Goal: Transaction & Acquisition: Purchase product/service

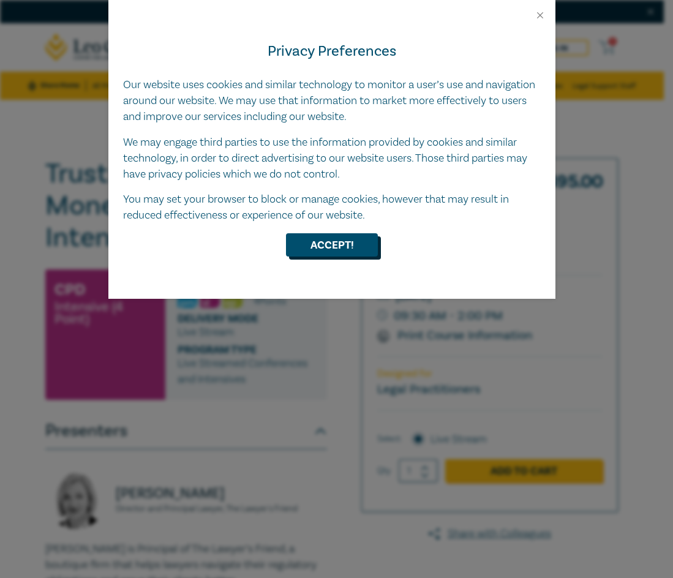
click at [357, 251] on button "Accept!" at bounding box center [332, 244] width 92 height 23
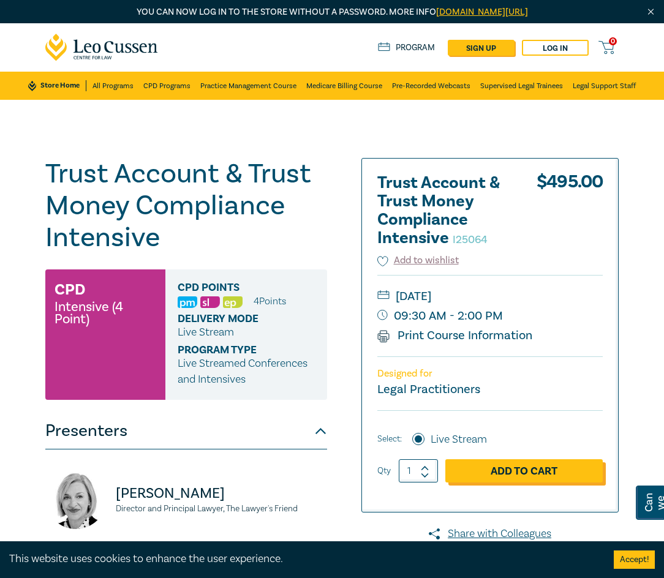
click at [516, 475] on link "Add to Cart" at bounding box center [523, 470] width 157 height 23
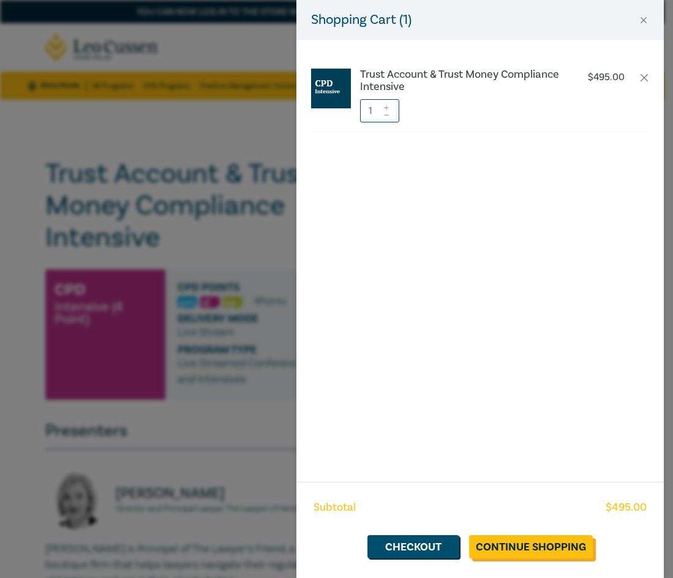
click at [521, 547] on link "Continue Shopping" at bounding box center [531, 546] width 124 height 23
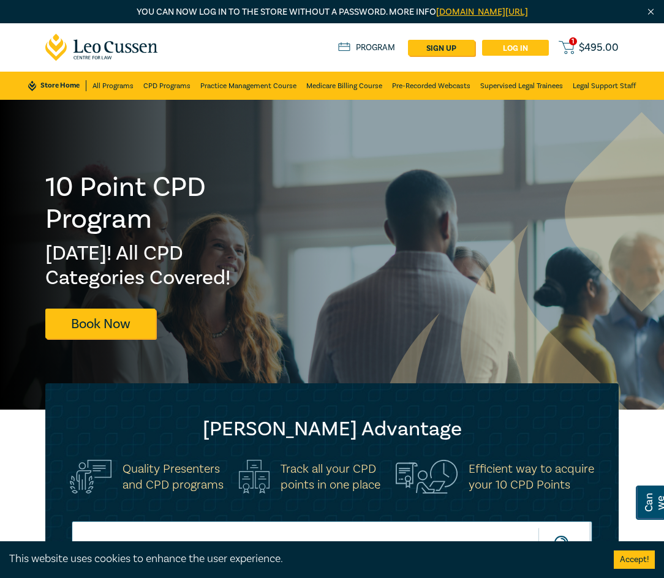
click at [527, 48] on link "Log in" at bounding box center [515, 48] width 67 height 16
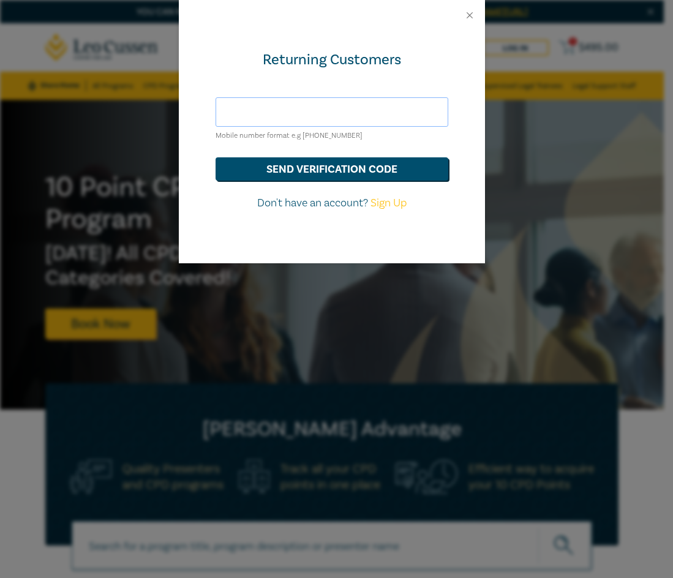
click at [321, 108] on input "text" at bounding box center [332, 111] width 233 height 29
click at [413, 42] on div "Returning Customers Mobile number format e.g [PHONE_NUMBER] send verification c…" at bounding box center [332, 147] width 306 height 233
click at [346, 110] on input "text" at bounding box center [332, 111] width 233 height 29
click at [344, 165] on button "send verification code" at bounding box center [332, 168] width 233 height 23
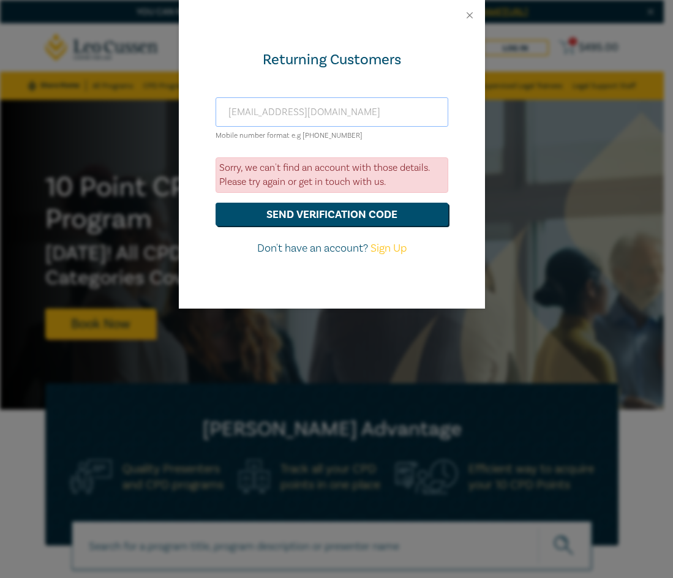
click at [299, 105] on input "[EMAIL_ADDRESS][DOMAIN_NAME]" at bounding box center [332, 111] width 233 height 29
drag, startPoint x: 392, startPoint y: 111, endPoint x: 74, endPoint y: 135, distance: 318.8
click at [119, 129] on div "Returning Customers tlm@margolismatthews.com Mobile number format e.g +61 00000…" at bounding box center [336, 289] width 673 height 578
click at [339, 206] on button "send verification code" at bounding box center [332, 214] width 233 height 23
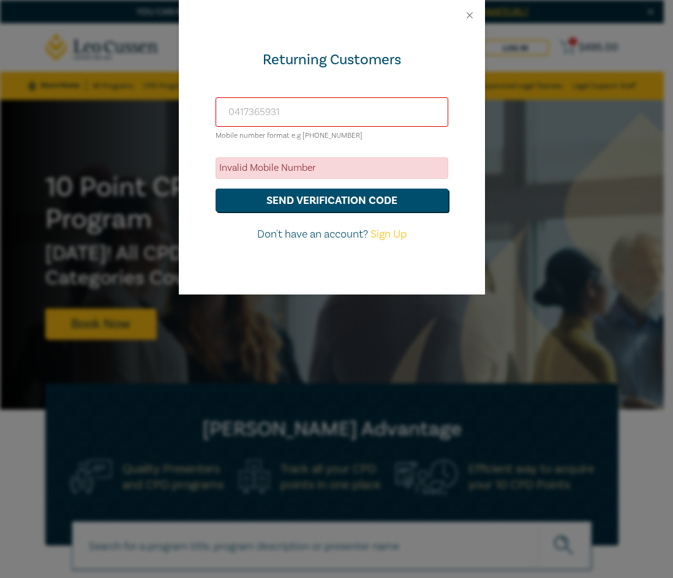
click at [227, 114] on input "0417365931" at bounding box center [332, 111] width 233 height 29
click at [353, 198] on button "send verification code" at bounding box center [332, 200] width 233 height 23
click at [235, 110] on input "61417365931" at bounding box center [332, 111] width 233 height 29
type input "610417365931"
click at [337, 199] on button "send verification code" at bounding box center [332, 200] width 233 height 23
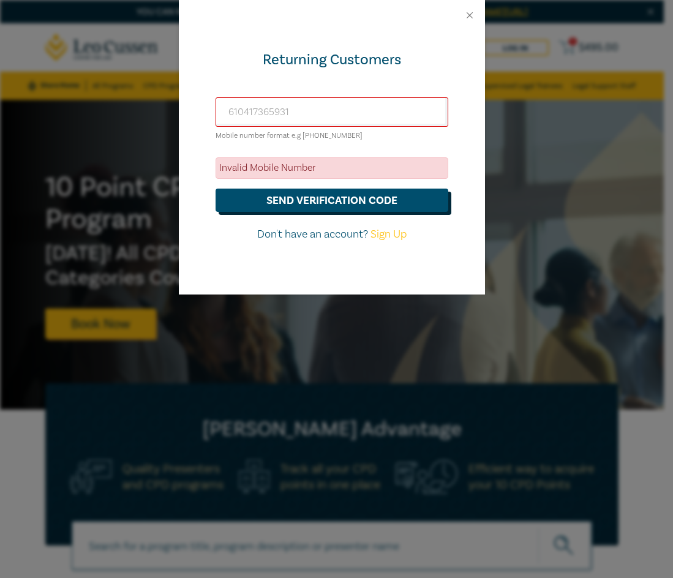
click at [338, 200] on button "send verification code" at bounding box center [332, 200] width 233 height 23
click at [385, 238] on link "Sign Up" at bounding box center [389, 234] width 36 height 14
select select "AU"
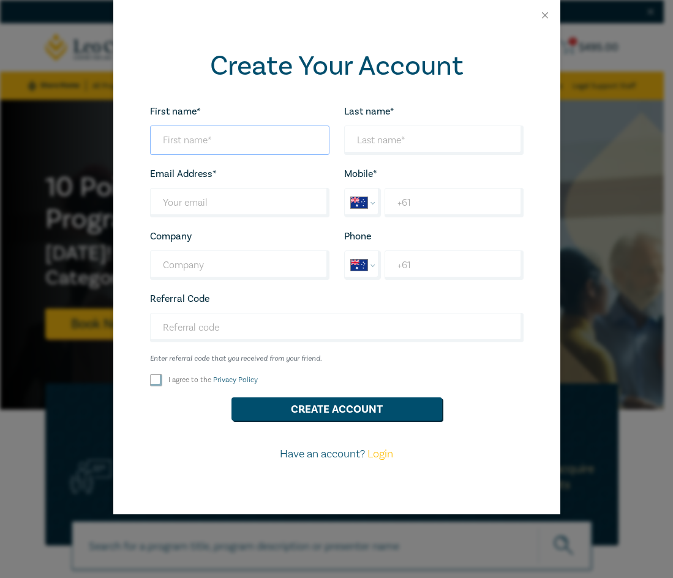
click at [198, 144] on input "First name*" at bounding box center [239, 140] width 179 height 29
type input "[PERSON_NAME]"
type input "[EMAIL_ADDRESS][DOMAIN_NAME]"
type input "[PERSON_NAME] & [PERSON_NAME] Lawyers"
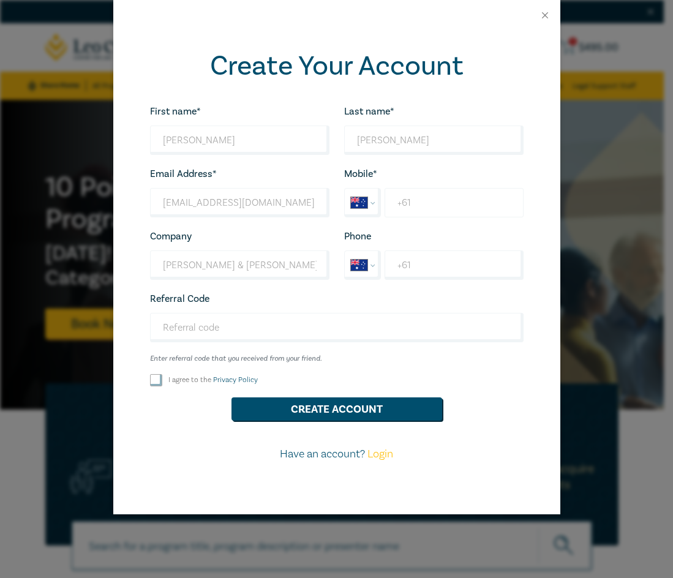
click at [447, 205] on input "+61" at bounding box center [454, 202] width 138 height 29
click at [411, 267] on input "+61" at bounding box center [454, 265] width 138 height 29
type input "+61 3 9822 6444"
click at [453, 198] on input "+61" at bounding box center [454, 202] width 138 height 29
type input "+61 0417 365 931"
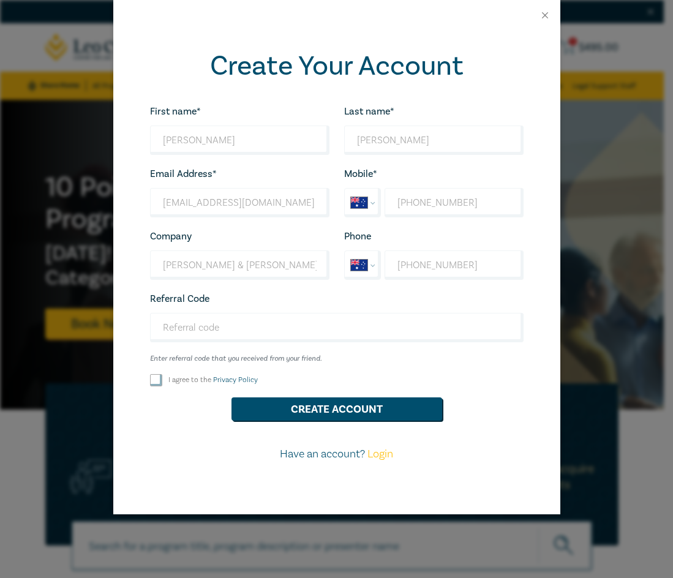
click at [154, 380] on input "I agree to the Privacy Policy" at bounding box center [156, 380] width 12 height 12
checkbox input "true"
click at [312, 406] on button "Create Account" at bounding box center [337, 409] width 211 height 23
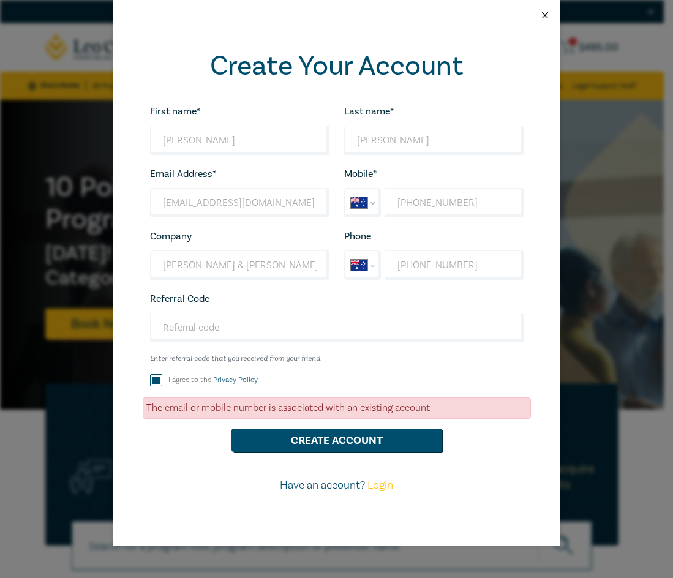
click at [545, 12] on button "Close" at bounding box center [545, 15] width 11 height 11
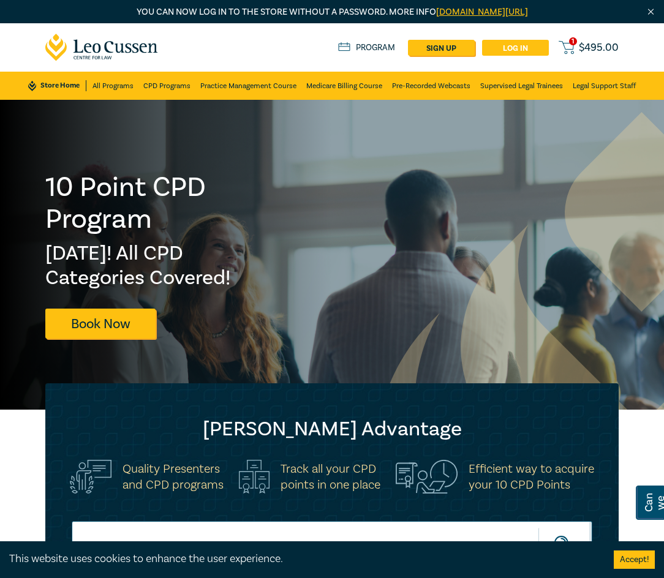
click at [524, 45] on link "Log in" at bounding box center [515, 48] width 67 height 16
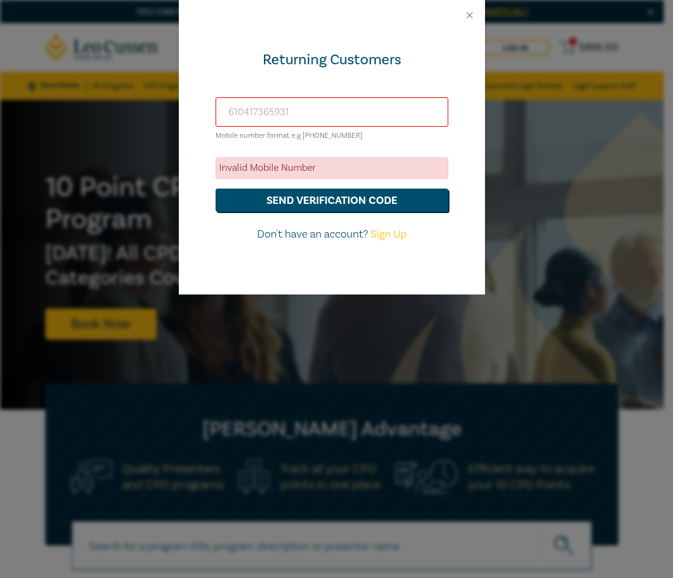
click at [301, 111] on input "610417365931" at bounding box center [332, 111] width 233 height 29
drag, startPoint x: 341, startPoint y: 110, endPoint x: 85, endPoint y: 113, distance: 255.5
click at [85, 113] on div "Returning Customers 610417365931 Mobile number format e.g +61 000000000 Invalid…" at bounding box center [336, 289] width 673 height 578
type input "+61 0417365931"
click at [324, 204] on button "send verification code" at bounding box center [332, 200] width 233 height 23
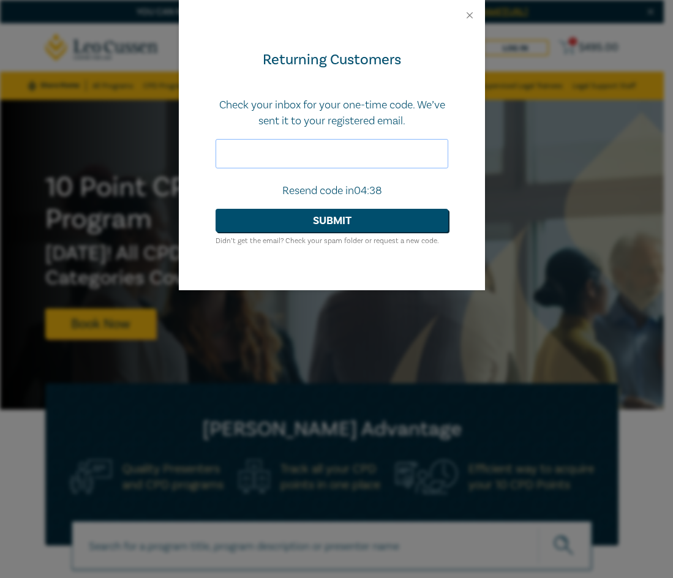
click at [333, 165] on input "text" at bounding box center [332, 153] width 233 height 29
type input "936501"
click at [301, 214] on button "Submit" at bounding box center [332, 220] width 233 height 23
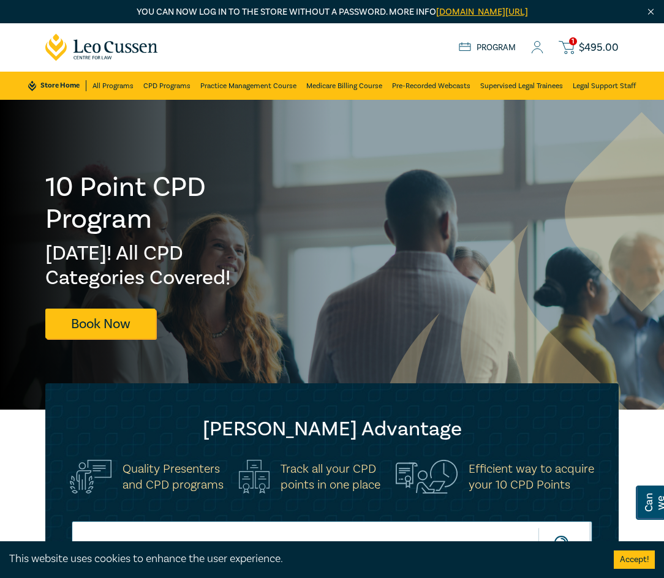
click at [597, 44] on span "$ 495.00" at bounding box center [599, 47] width 40 height 11
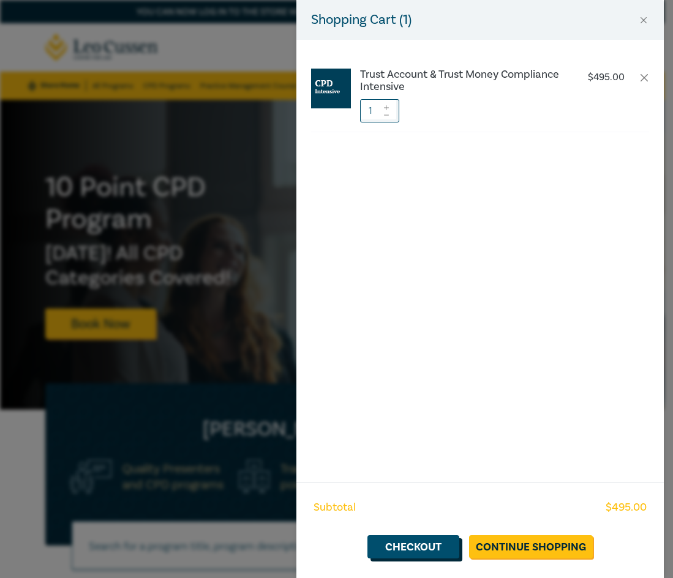
click at [405, 554] on link "Checkout" at bounding box center [414, 546] width 92 height 23
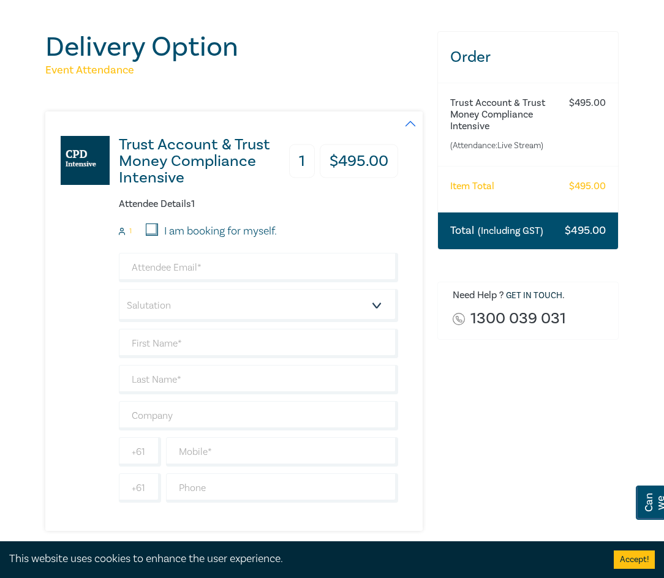
scroll to position [123, 0]
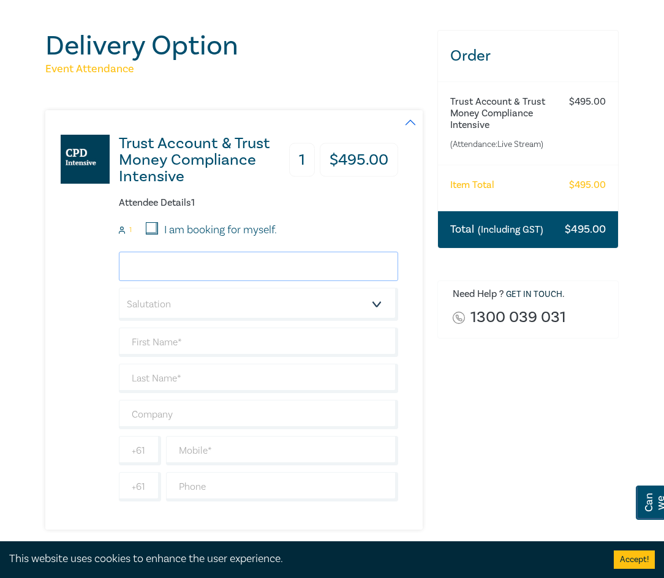
click at [159, 264] on input "email" at bounding box center [258, 266] width 279 height 29
type input "[EMAIL_ADDRESS][DOMAIN_NAME]"
type input "[PERSON_NAME]"
type input "[PERSON_NAME] & [PERSON_NAME] Lawyers"
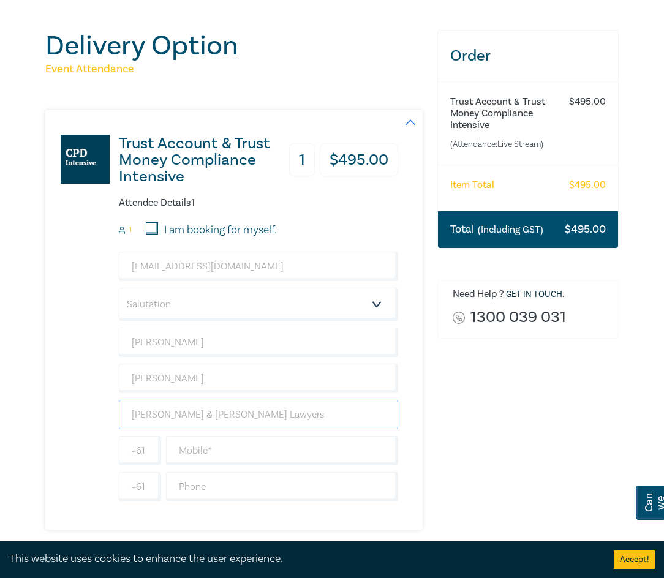
type input "0398226444"
type input "[GEOGRAPHIC_DATA]"
drag, startPoint x: 140, startPoint y: 268, endPoint x: 170, endPoint y: 277, distance: 32.0
click at [140, 268] on input "[EMAIL_ADDRESS][DOMAIN_NAME]" at bounding box center [258, 266] width 279 height 29
type input "[EMAIL_ADDRESS][DOMAIN_NAME]"
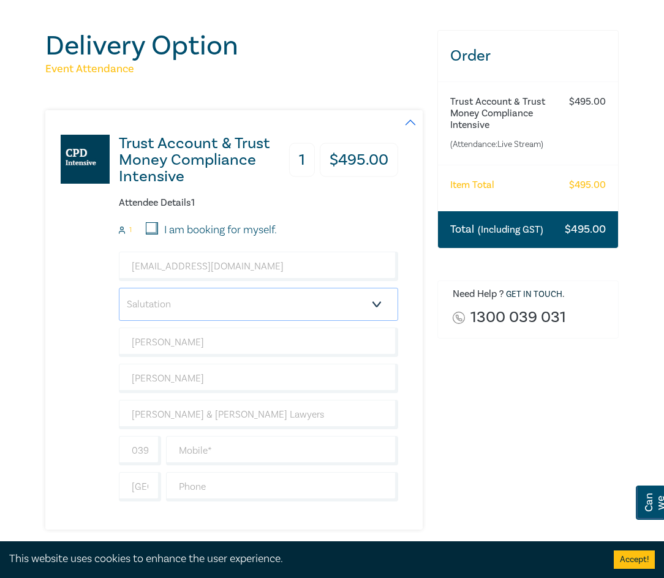
click at [173, 305] on select "Salutation Mr. Mrs. Ms. Miss Dr. Prof. Other" at bounding box center [258, 304] width 279 height 33
select select "Ms."
click at [119, 288] on select "Salutation Mr. Mrs. Ms. Miss Dr. Prof. Other" at bounding box center [258, 304] width 279 height 33
drag, startPoint x: 160, startPoint y: 346, endPoint x: 213, endPoint y: 346, distance: 53.3
click at [164, 346] on input "[PERSON_NAME]" at bounding box center [258, 342] width 279 height 29
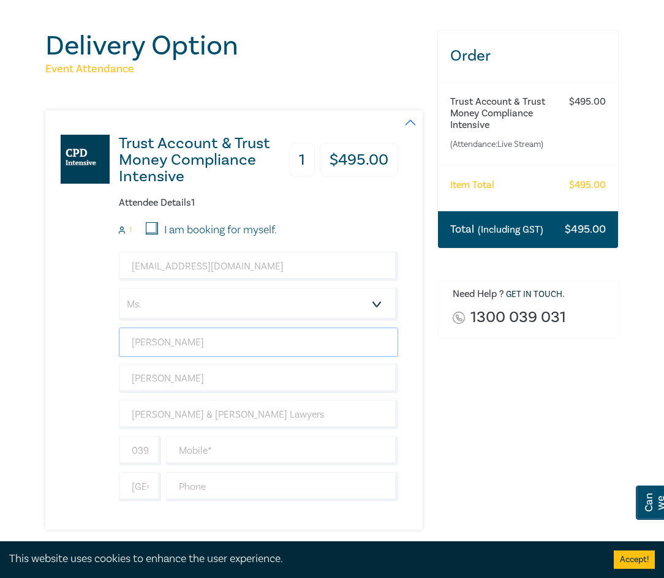
click at [178, 341] on input "[PERSON_NAME]" at bounding box center [258, 342] width 279 height 29
drag, startPoint x: 168, startPoint y: 341, endPoint x: 75, endPoint y: 340, distance: 92.5
click at [63, 342] on div "Trust Account & Trust Money Compliance Intensive 1 $ 495.00 Attendee Details 1 …" at bounding box center [221, 320] width 353 height 420
type input "[PERSON_NAME]"
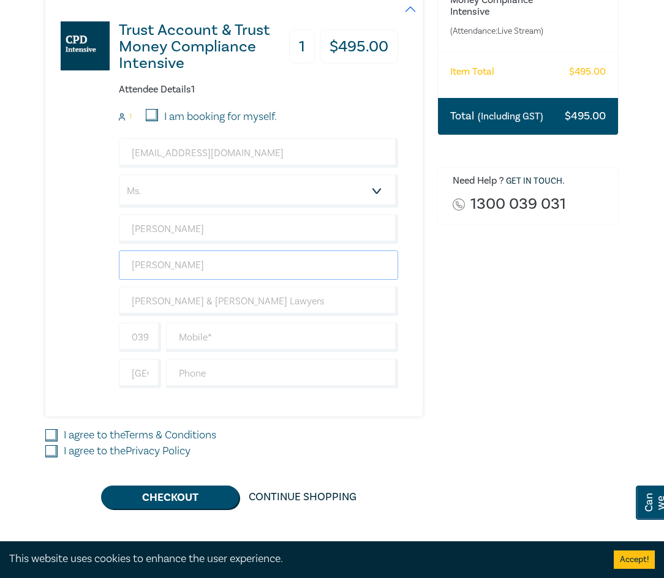
scroll to position [245, 0]
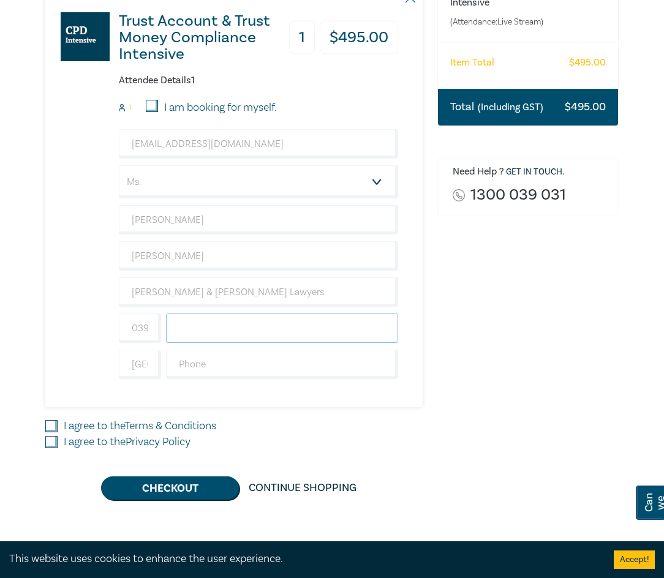
drag, startPoint x: 208, startPoint y: 325, endPoint x: 213, endPoint y: 337, distance: 13.4
click at [208, 325] on input "text" at bounding box center [282, 328] width 232 height 29
type input "04"
drag, startPoint x: 125, startPoint y: 327, endPoint x: 138, endPoint y: 334, distance: 14.8
click at [126, 326] on input "0398226444" at bounding box center [140, 328] width 42 height 29
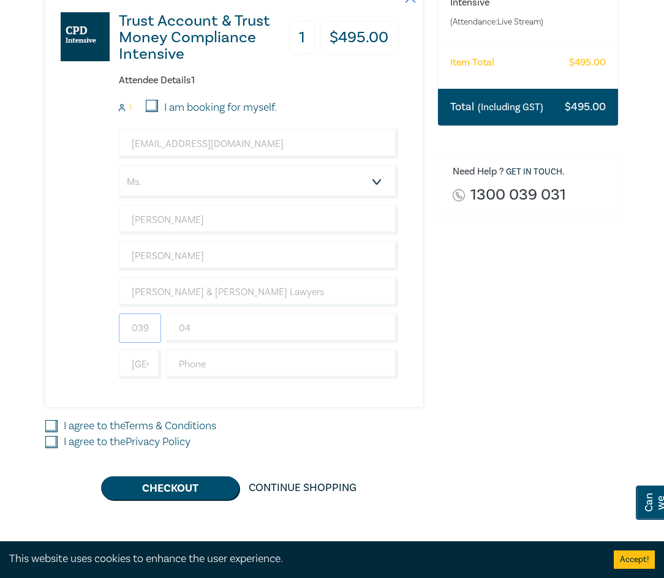
scroll to position [0, 39]
drag, startPoint x: 138, startPoint y: 334, endPoint x: 145, endPoint y: 334, distance: 6.8
click at [145, 334] on input "0398226444" at bounding box center [140, 328] width 42 height 29
drag, startPoint x: 154, startPoint y: 335, endPoint x: 106, endPoint y: 333, distance: 47.8
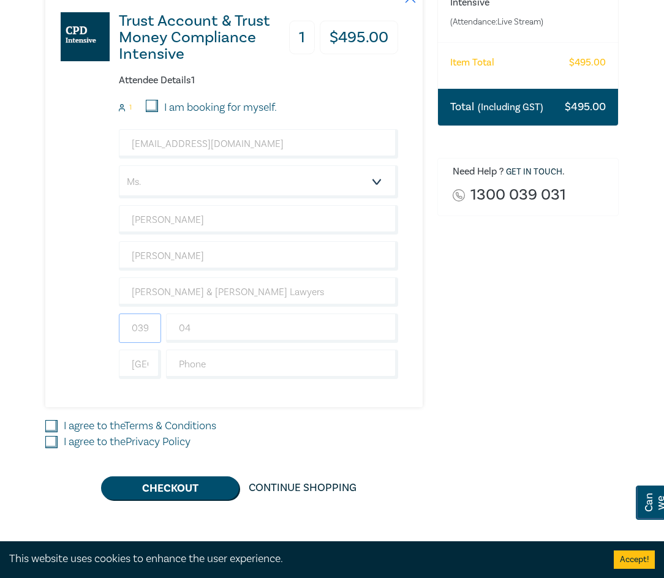
click at [104, 337] on div "Trust Account & Trust Money Compliance Intensive 1 $ 495.00 Attendee Details 1 …" at bounding box center [221, 198] width 353 height 420
type input "61"
click at [222, 327] on input "04" at bounding box center [282, 328] width 232 height 29
type input "0497992889"
drag, startPoint x: 215, startPoint y: 372, endPoint x: 202, endPoint y: 372, distance: 13.5
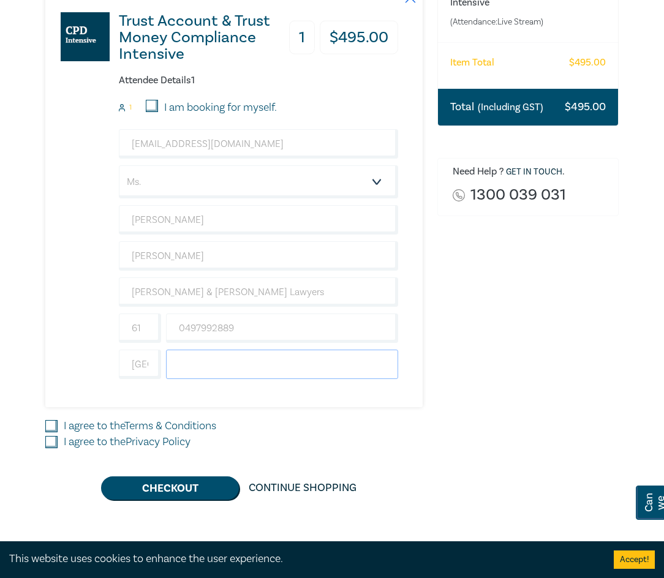
click at [215, 372] on input "text" at bounding box center [282, 364] width 232 height 29
drag, startPoint x: 121, startPoint y: 370, endPoint x: 137, endPoint y: 370, distance: 15.9
click at [121, 370] on input "[GEOGRAPHIC_DATA]" at bounding box center [140, 364] width 42 height 29
click at [140, 369] on input "[GEOGRAPHIC_DATA]" at bounding box center [140, 364] width 42 height 29
click at [240, 371] on input "text" at bounding box center [282, 364] width 232 height 29
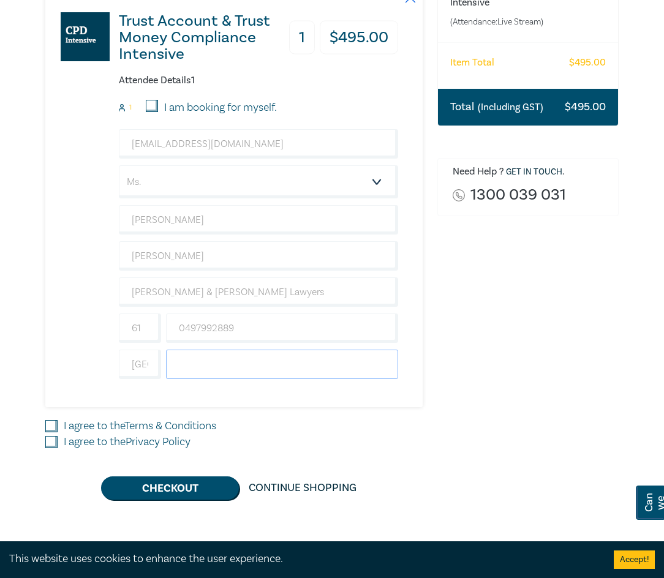
type input "0398226444"
click at [511, 420] on div "Order Trust Account & Trust Money Compliance Intensive (Attendance: Live Stream…" at bounding box center [528, 204] width 196 height 592
click at [51, 429] on input "I agree to the Terms & Conditions" at bounding box center [51, 426] width 12 height 12
checkbox input "true"
click at [50, 442] on input "I agree to the Privacy Policy" at bounding box center [51, 442] width 12 height 12
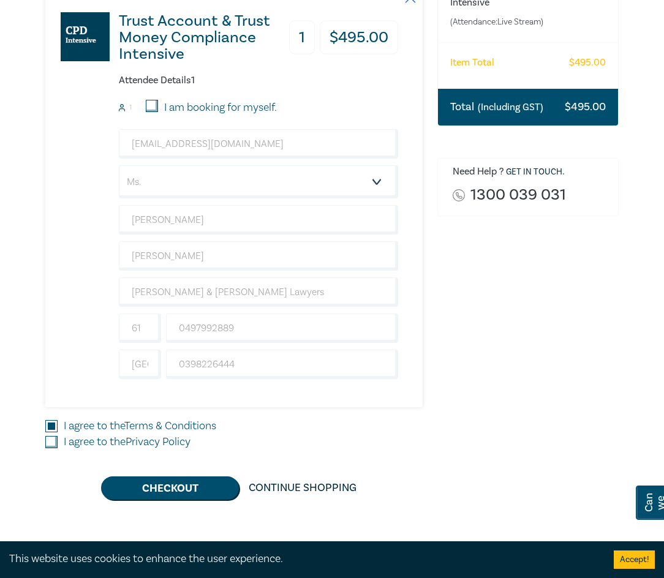
checkbox input "true"
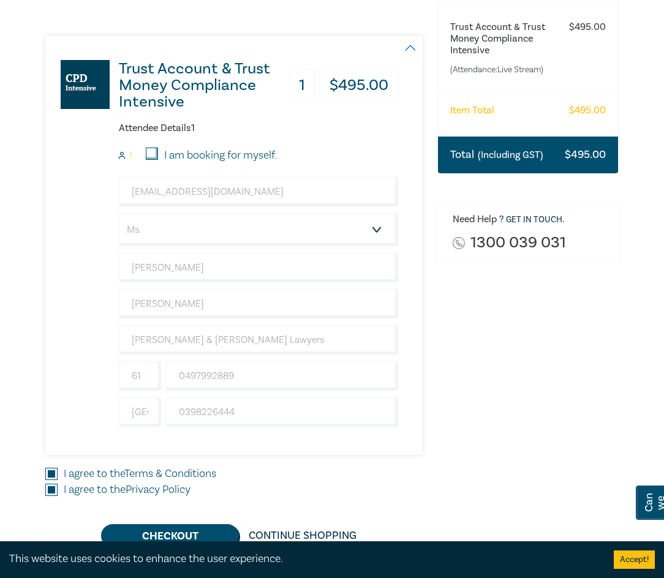
scroll to position [123, 0]
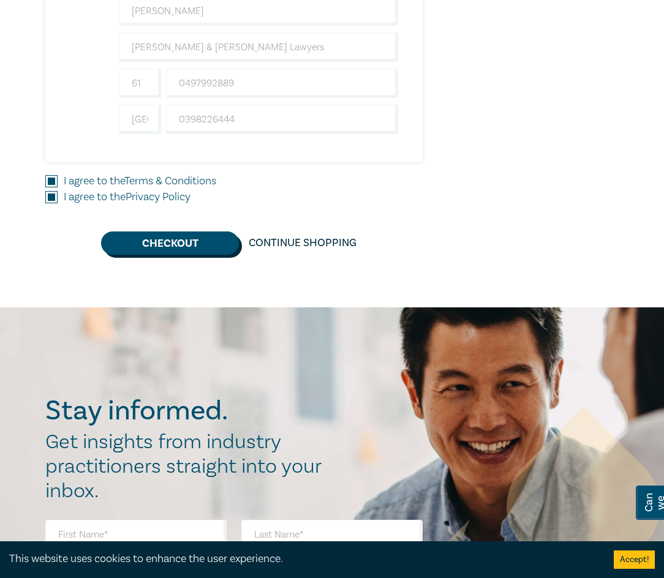
click at [162, 241] on button "Checkout" at bounding box center [170, 243] width 138 height 23
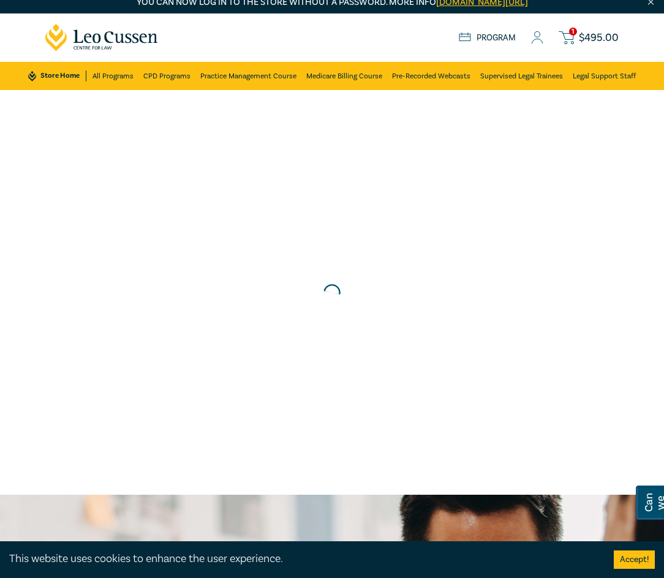
scroll to position [0, 0]
